Goal: Task Accomplishment & Management: Manage account settings

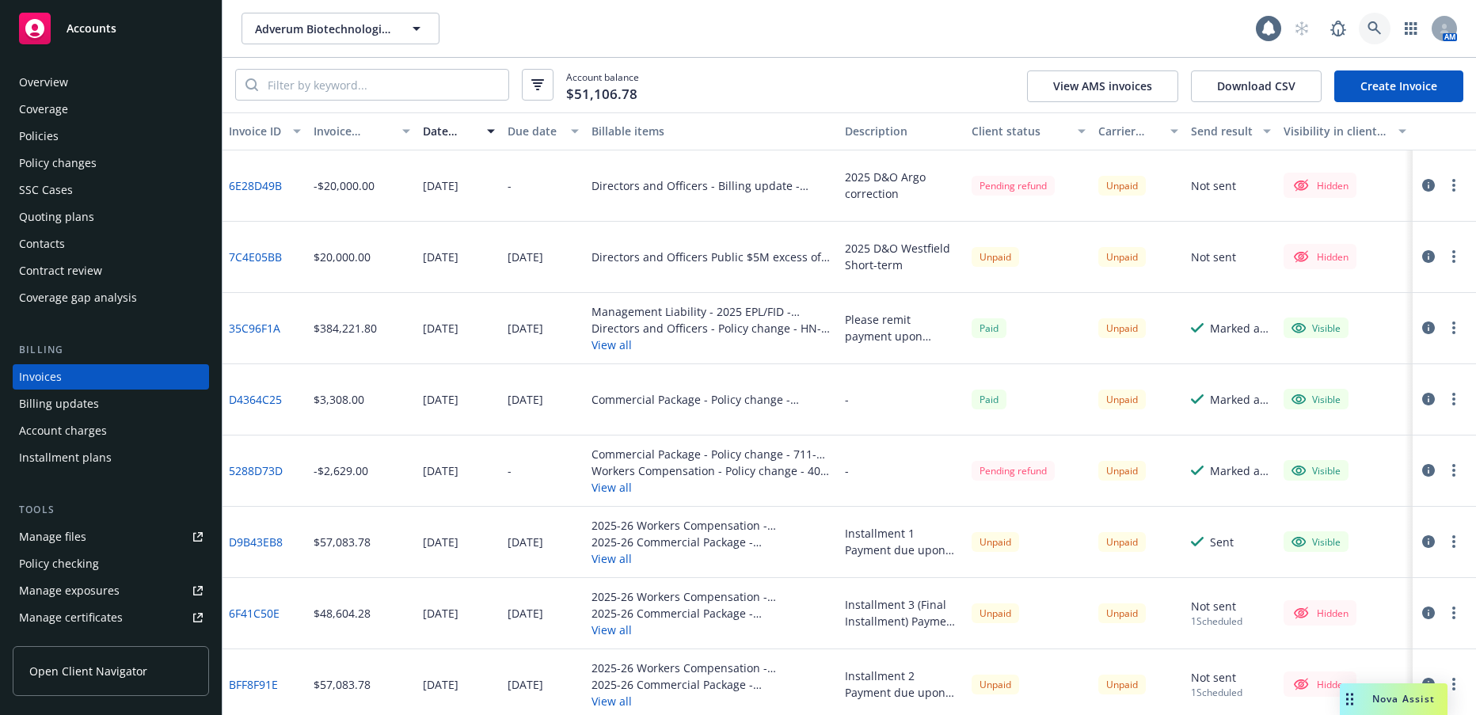
click at [1371, 28] on icon at bounding box center [1374, 28] width 14 height 14
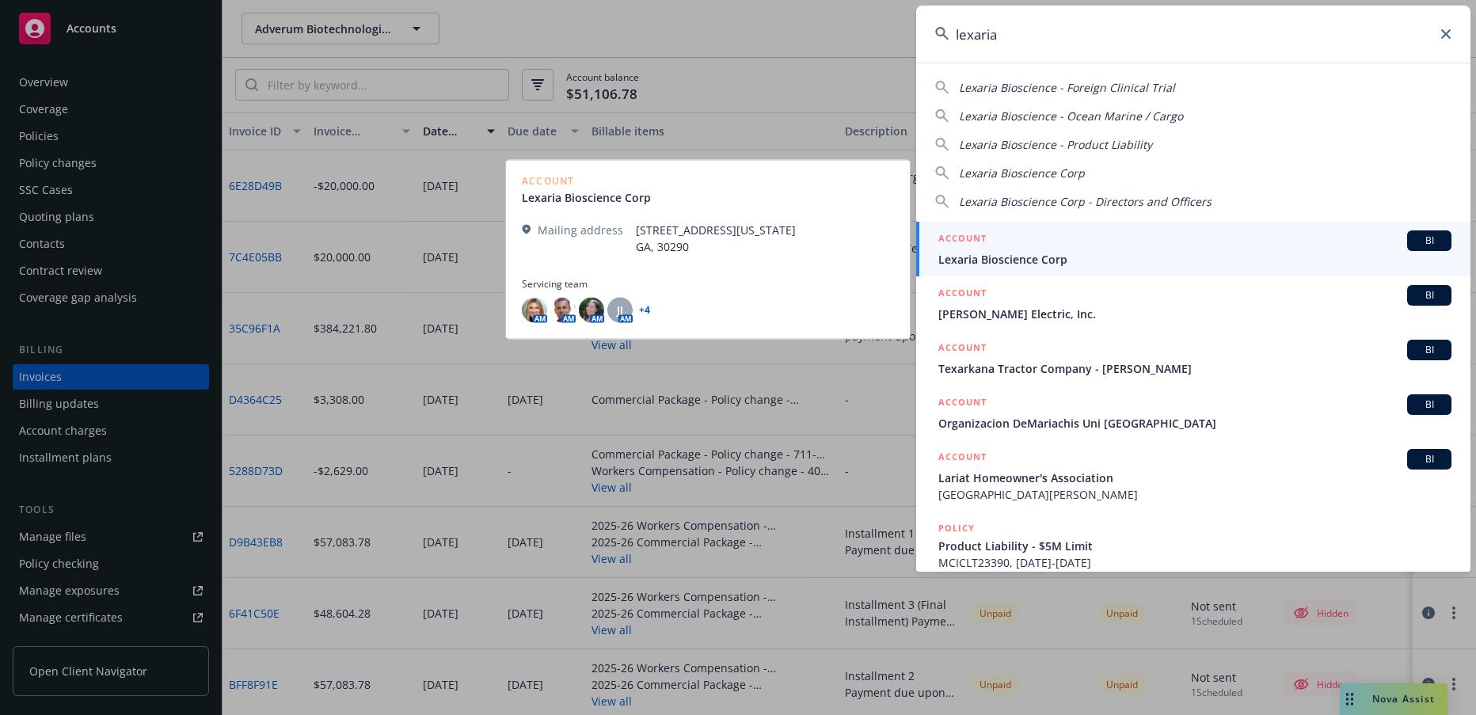
type input "lexaria"
click at [1023, 258] on span "Lexaria Bioscience Corp" at bounding box center [1194, 259] width 513 height 17
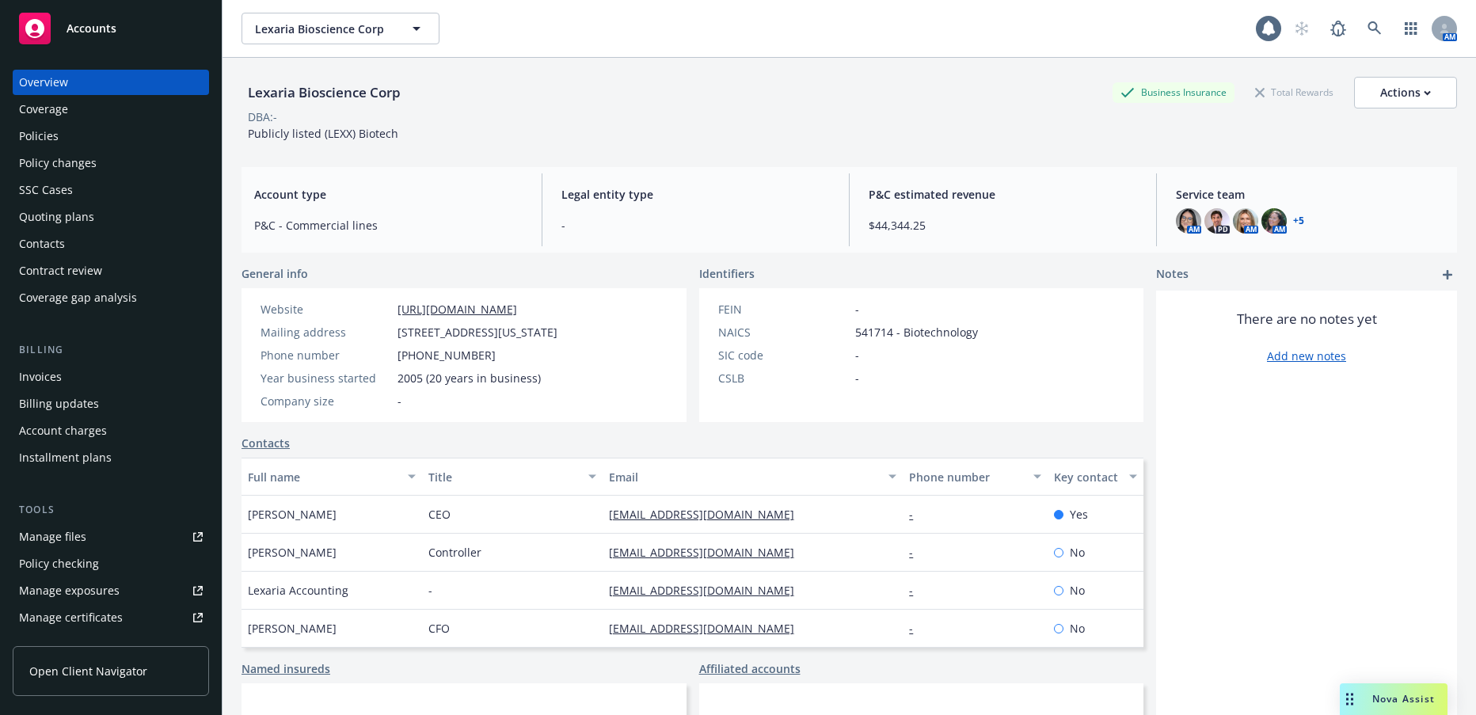
click at [36, 139] on div "Policies" at bounding box center [39, 136] width 40 height 25
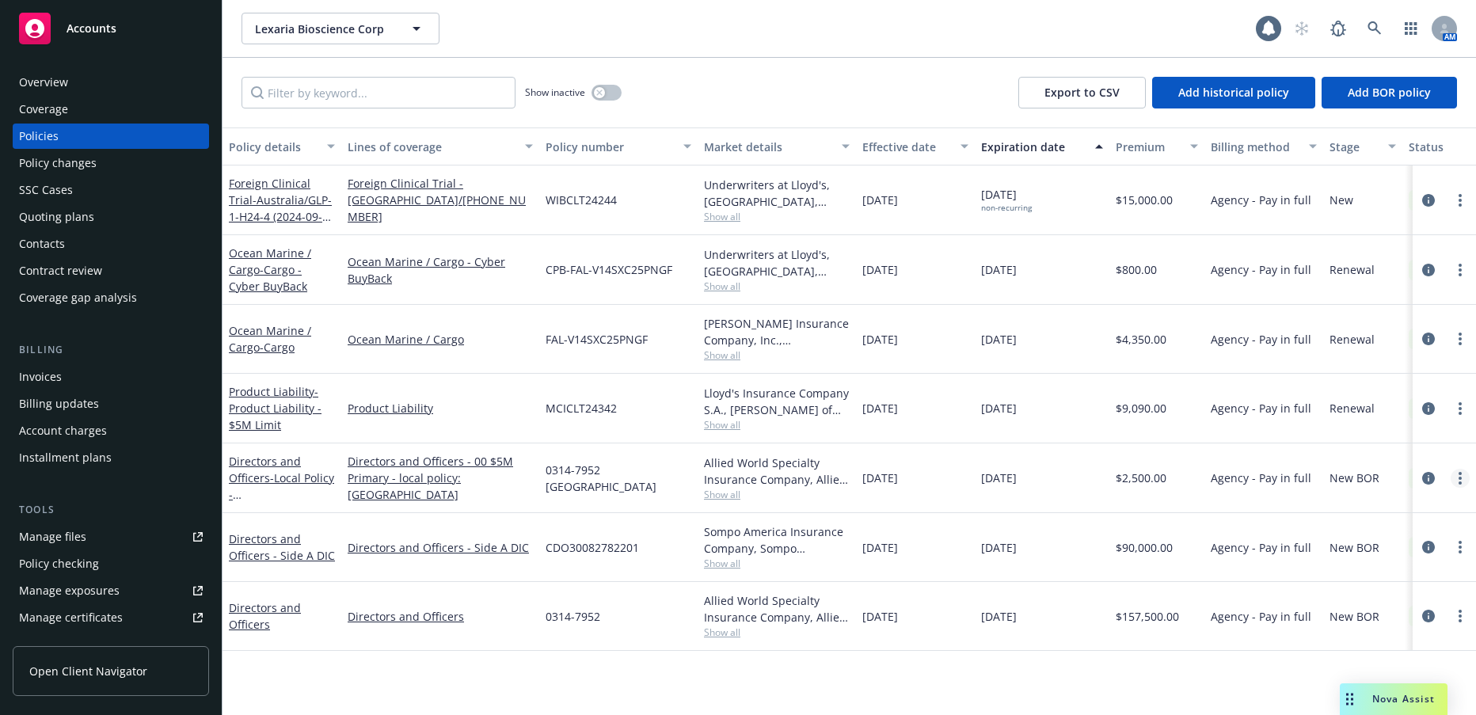
click at [1462, 476] on link "more" at bounding box center [1459, 478] width 19 height 19
click at [269, 486] on div "Directors and Officers - Local Policy - [GEOGRAPHIC_DATA]" at bounding box center [282, 478] width 106 height 50
click at [297, 490] on span "- Local Policy - [GEOGRAPHIC_DATA]" at bounding box center [281, 502] width 105 height 65
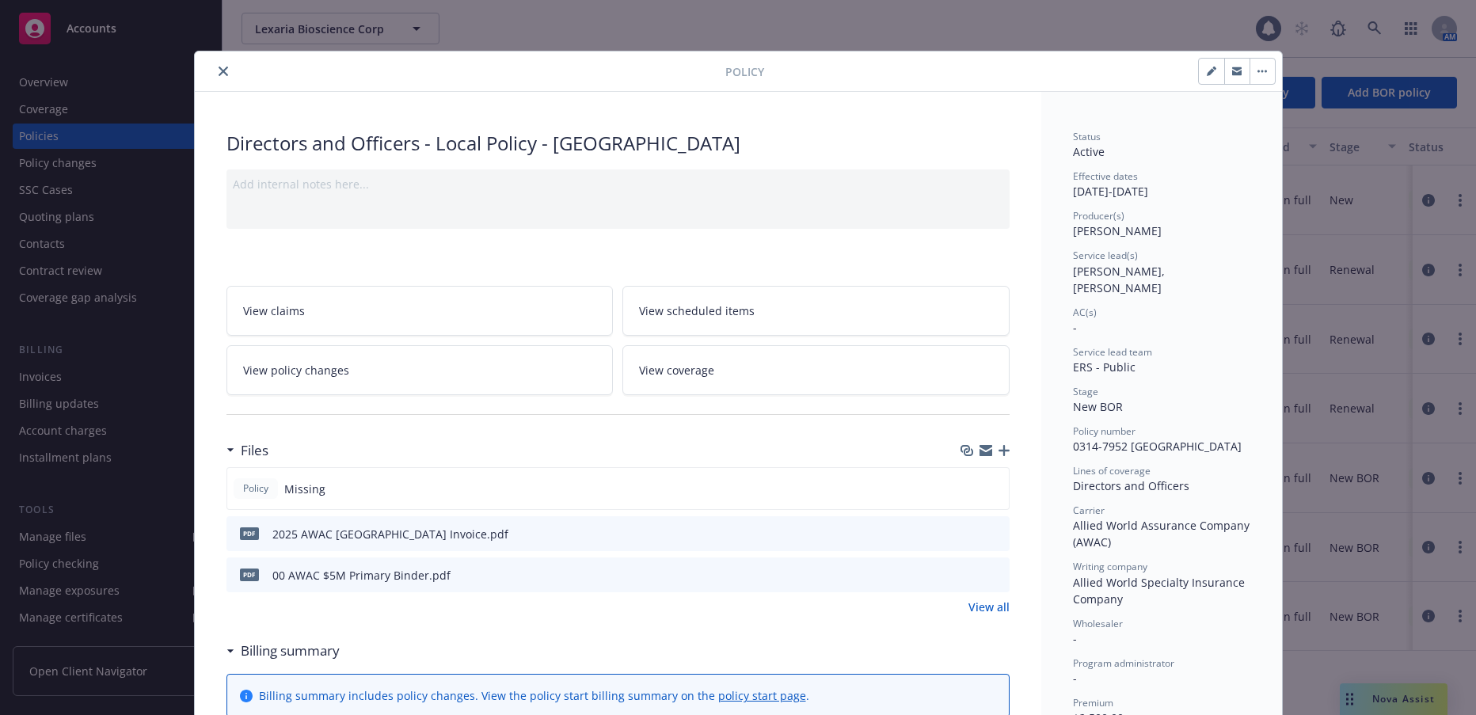
click at [1260, 73] on button "button" at bounding box center [1261, 71] width 25 height 25
click at [1207, 70] on icon "button" at bounding box center [1212, 72] width 10 height 10
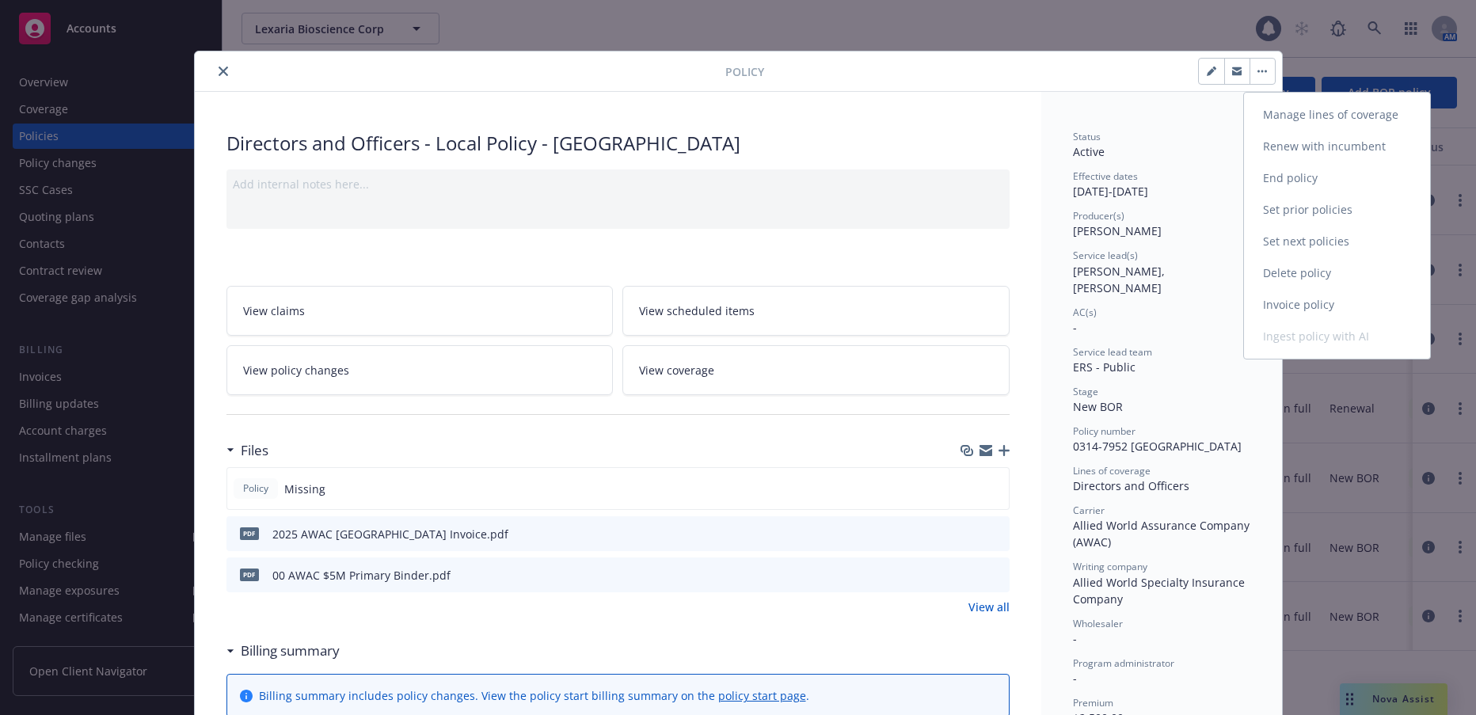
select select "NEW_BOR"
select select "12"
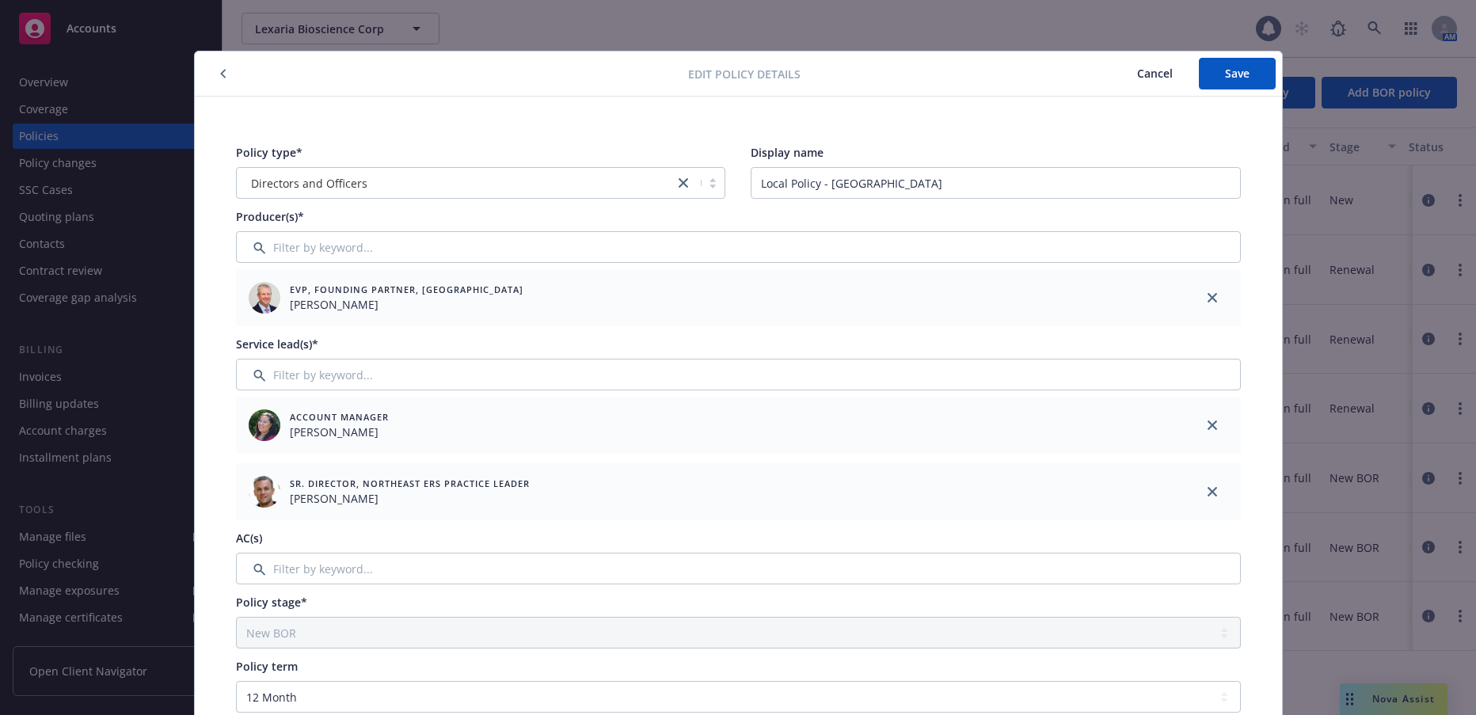
click at [220, 77] on icon "button" at bounding box center [223, 74] width 6 height 10
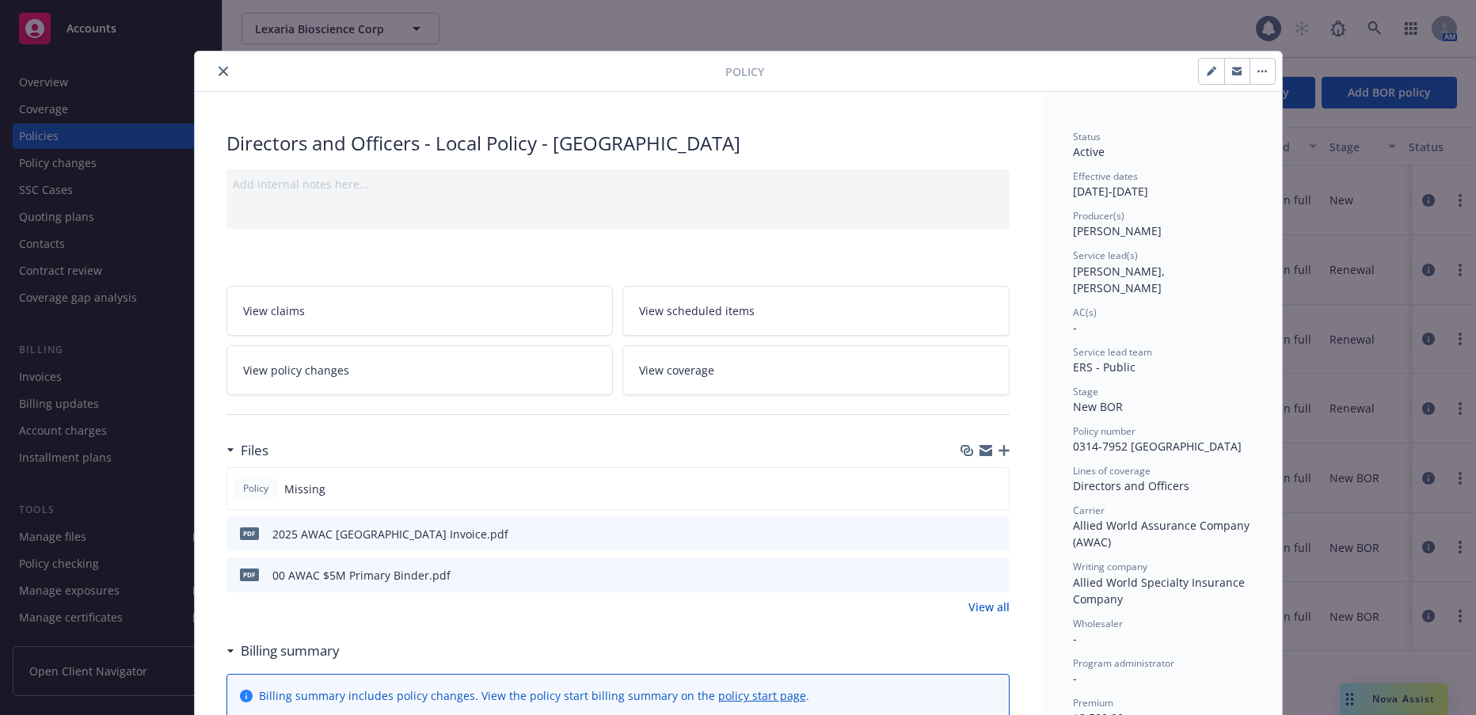
click at [326, 369] on span "View policy changes" at bounding box center [296, 370] width 106 height 17
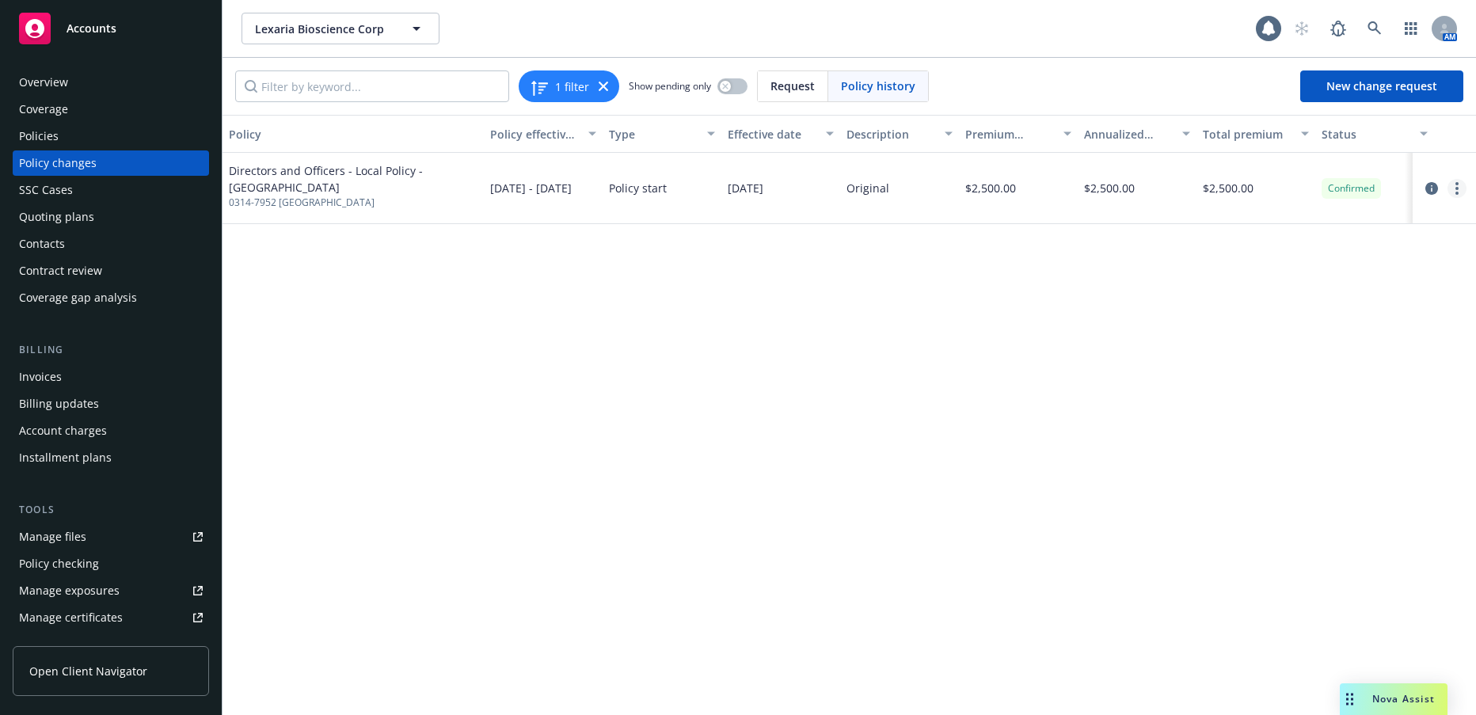
click at [1457, 185] on icon "more" at bounding box center [1456, 188] width 3 height 13
click at [1270, 316] on link "Edit billing info" at bounding box center [1330, 316] width 272 height 32
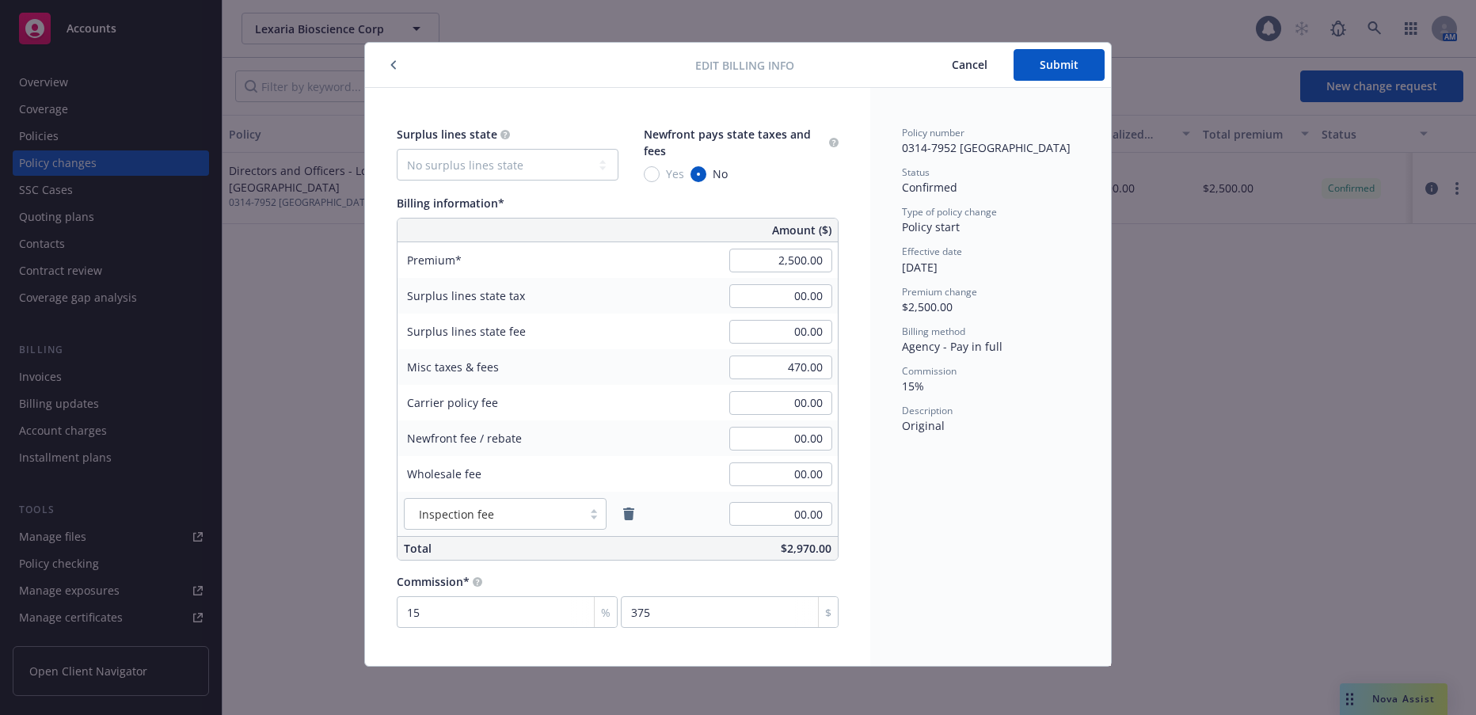
scroll to position [11, 0]
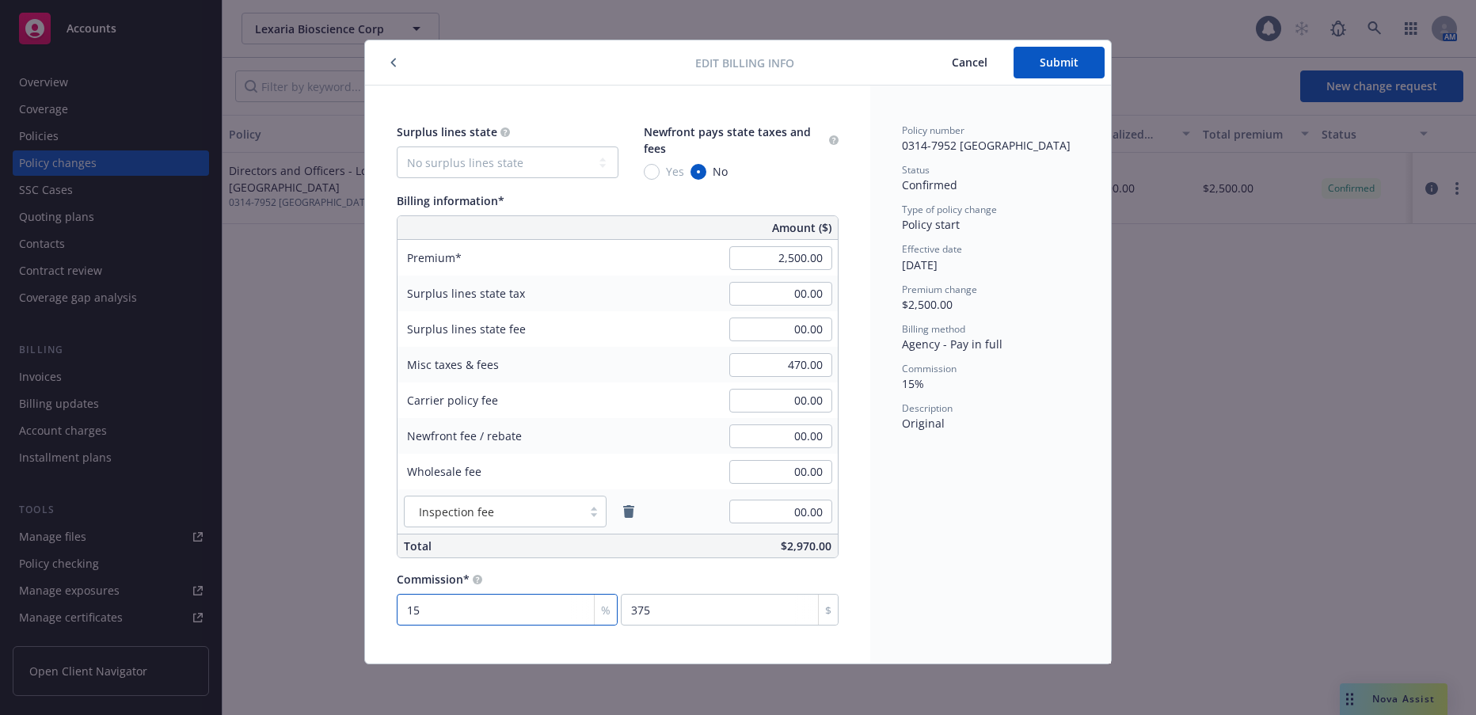
click at [548, 614] on input "15" at bounding box center [507, 610] width 221 height 32
type input "0"
click at [1046, 63] on span "Submit" at bounding box center [1059, 62] width 39 height 15
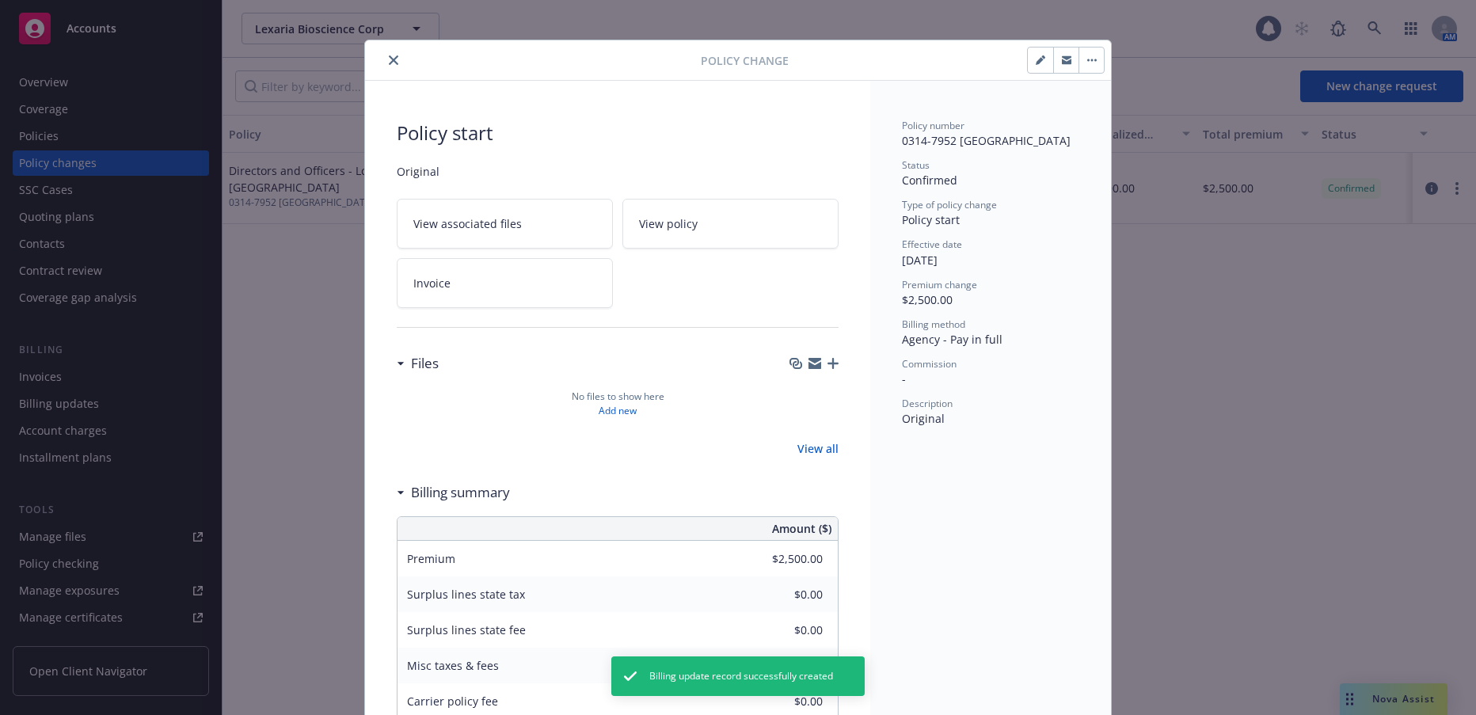
click at [389, 60] on icon "close" at bounding box center [394, 60] width 10 height 10
